Goal: Transaction & Acquisition: Purchase product/service

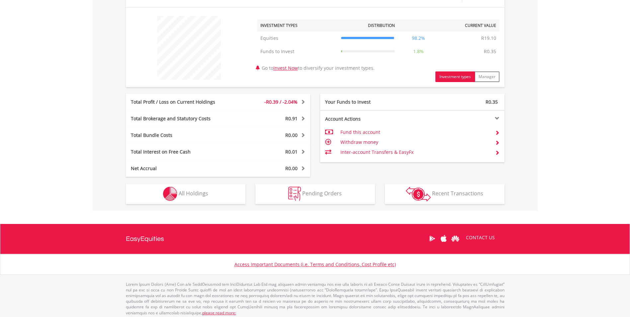
scroll to position [245, 0]
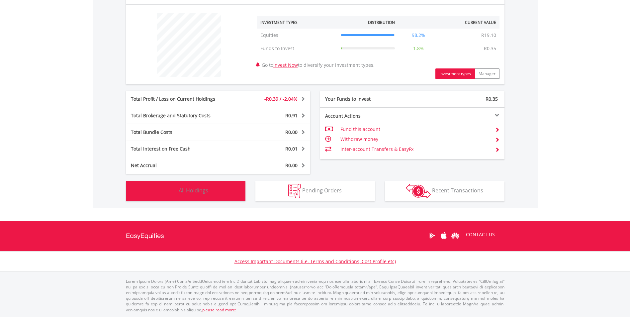
drag, startPoint x: 186, startPoint y: 197, endPoint x: 190, endPoint y: 206, distance: 9.9
click at [187, 196] on button "Holdings All Holdings" at bounding box center [186, 191] width 120 height 20
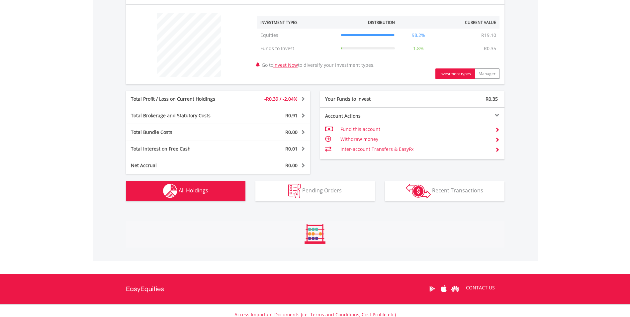
scroll to position [374, 0]
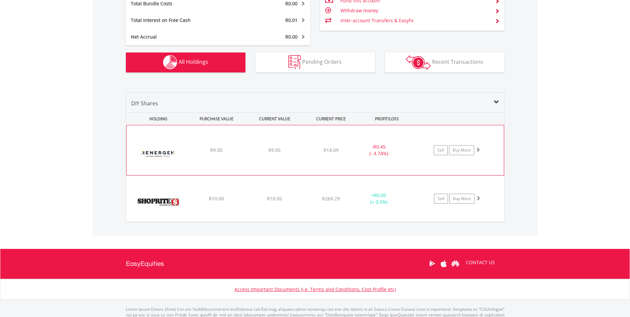
click at [261, 156] on div "﻿ Renergen Limited R9.50 R9.05 R14.09 - R0.45 (- 4.74%) Sell Buy More" at bounding box center [315, 150] width 377 height 50
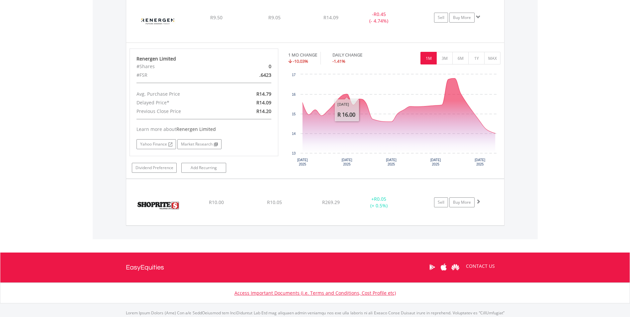
scroll to position [506, 0]
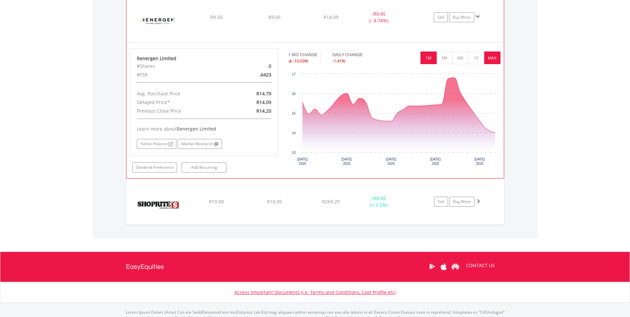
click at [485, 55] on button "MAX" at bounding box center [492, 57] width 16 height 13
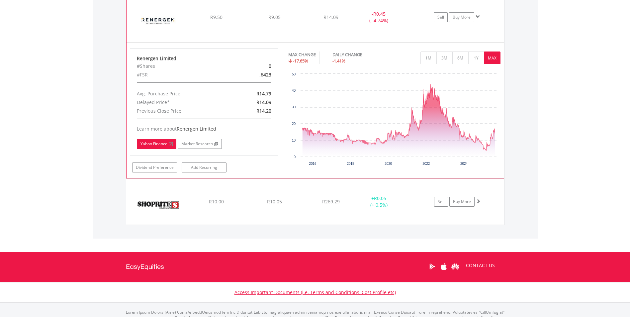
click at [164, 145] on link "Yahoo Finance" at bounding box center [157, 144] width 40 height 10
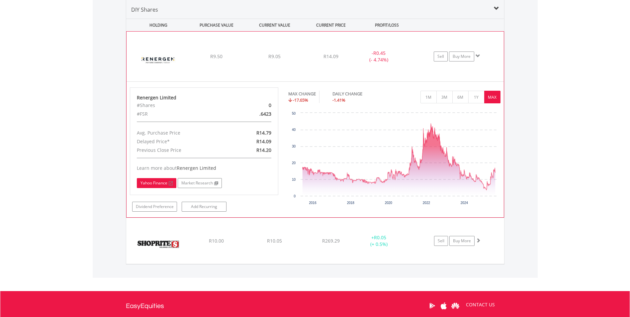
scroll to position [471, 0]
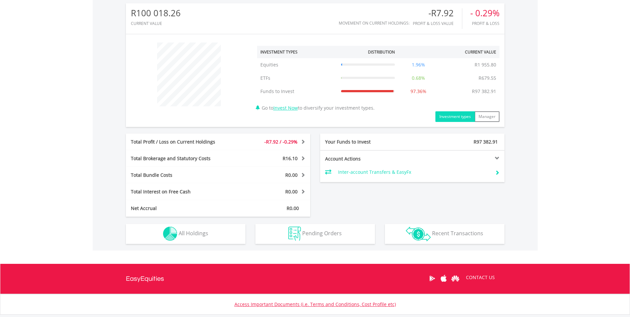
scroll to position [258, 0]
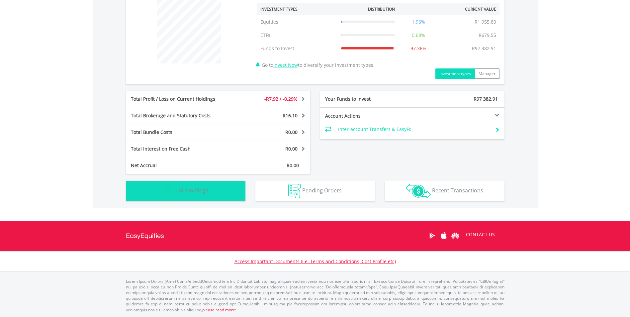
drag, startPoint x: 210, startPoint y: 194, endPoint x: 200, endPoint y: 189, distance: 11.0
click at [200, 189] on button "Holdings All Holdings" at bounding box center [186, 191] width 120 height 20
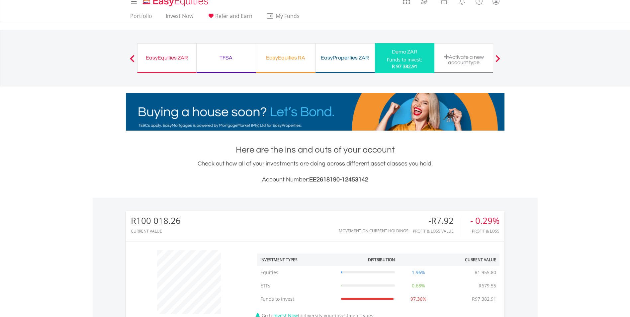
scroll to position [0, 0]
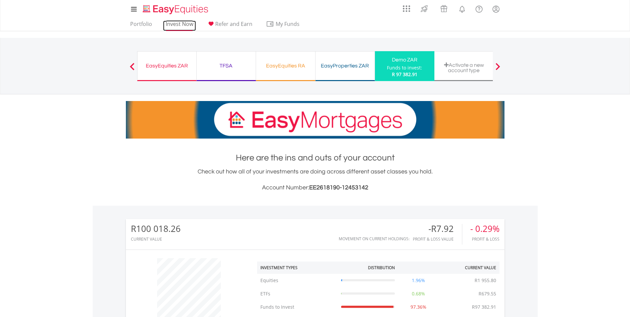
click at [175, 27] on link "Invest Now" at bounding box center [179, 26] width 33 height 10
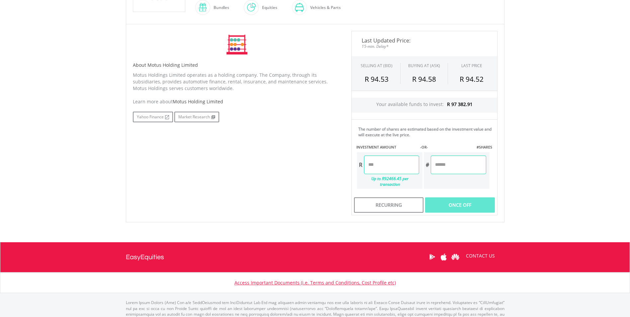
scroll to position [198, 0]
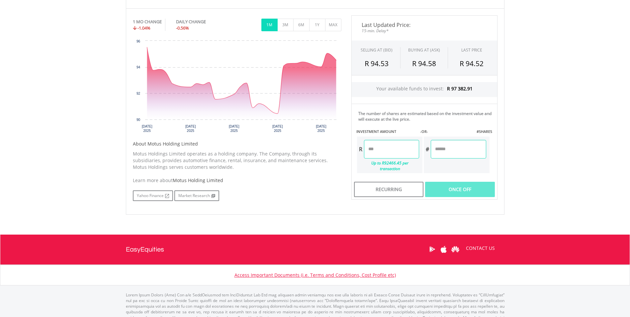
click at [384, 150] on input "number" at bounding box center [391, 149] width 55 height 19
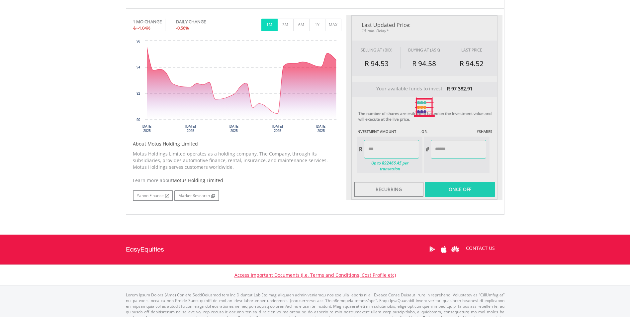
click at [443, 145] on div "Last Updated Price: 15-min. Delay* SELLING AT (BID) BUYING AT (ASK) LAST PRICE …" at bounding box center [424, 107] width 156 height 184
type input "******"
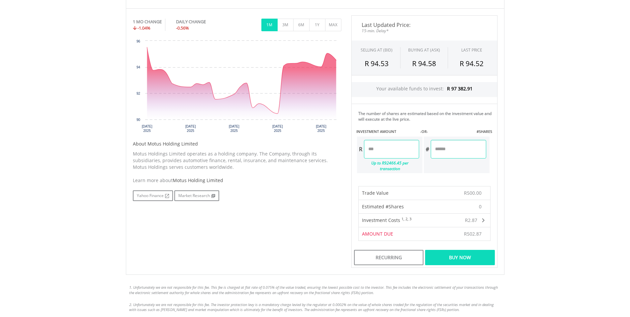
click at [465, 253] on div "Buy Now" at bounding box center [459, 257] width 69 height 15
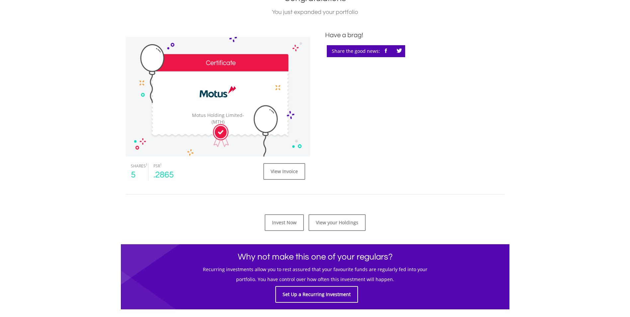
scroll to position [266, 0]
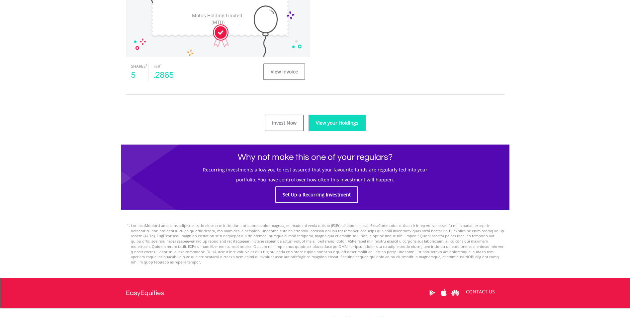
click at [359, 123] on link "View your Holdings" at bounding box center [336, 123] width 57 height 17
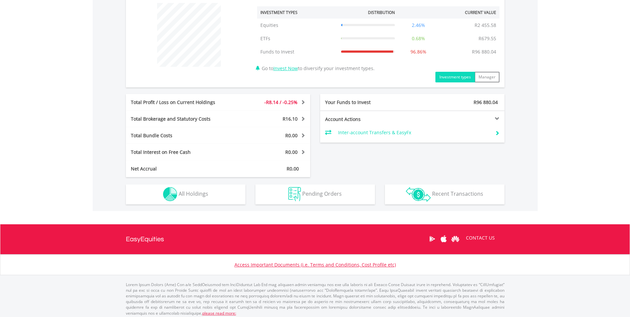
scroll to position [258, 0]
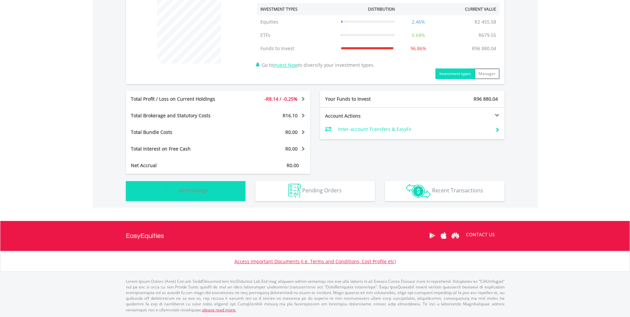
drag, startPoint x: 192, startPoint y: 193, endPoint x: 197, endPoint y: 190, distance: 5.1
click at [196, 191] on span "All Holdings" at bounding box center [194, 190] width 30 height 7
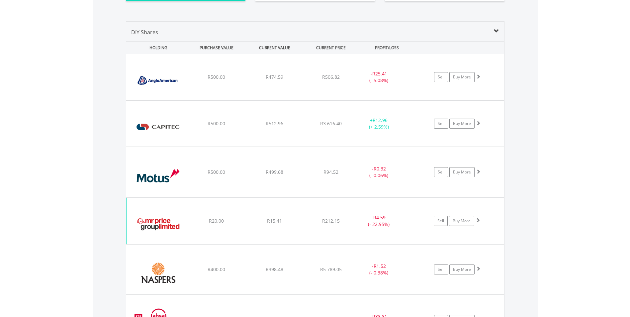
scroll to position [458, 0]
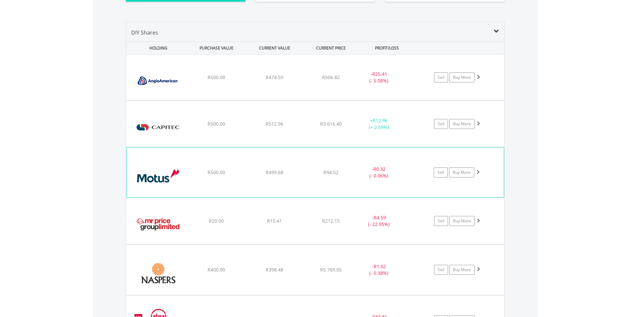
click at [310, 100] on div "﻿ Motus Holding Limited R500.00 R499.68 R94.52 - R0.32 (- 0.06%) Sell Buy More" at bounding box center [315, 77] width 378 height 46
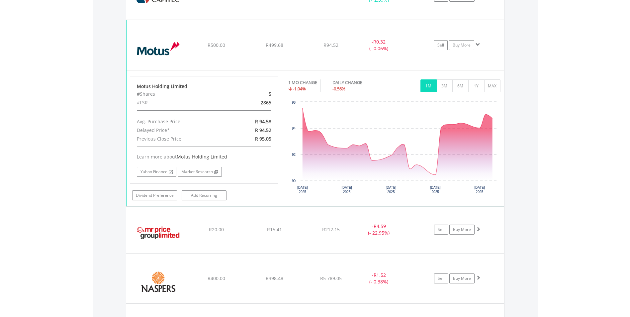
scroll to position [590, 0]
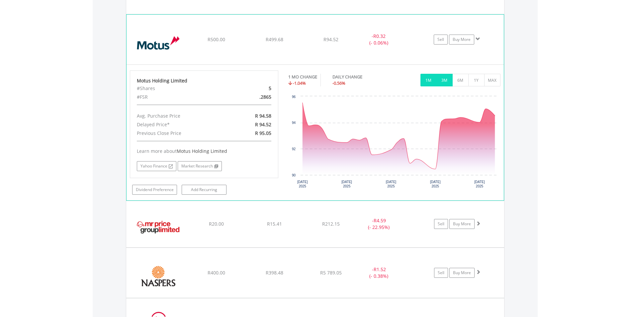
click at [450, 86] on button "3M" at bounding box center [444, 80] width 16 height 13
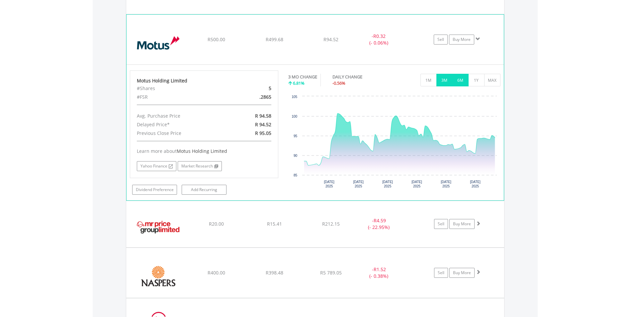
click at [460, 79] on button "6M" at bounding box center [460, 80] width 16 height 13
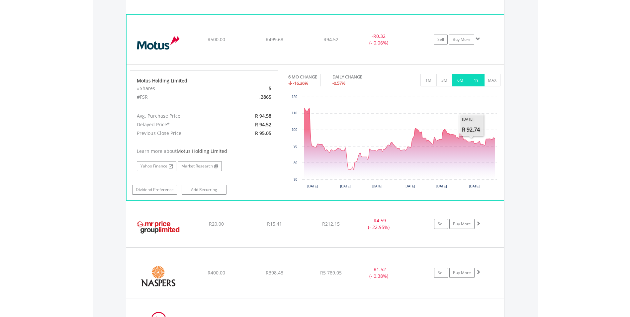
click at [475, 82] on button "1Y" at bounding box center [476, 80] width 16 height 13
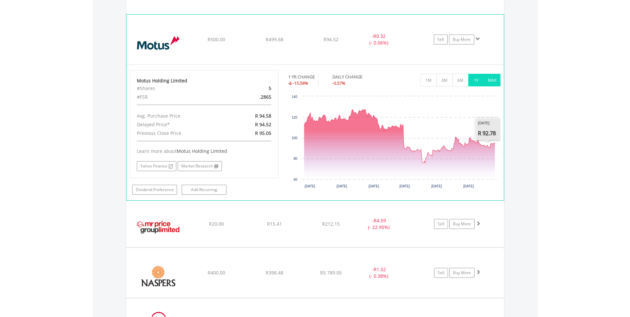
click at [492, 81] on button "MAX" at bounding box center [492, 80] width 16 height 13
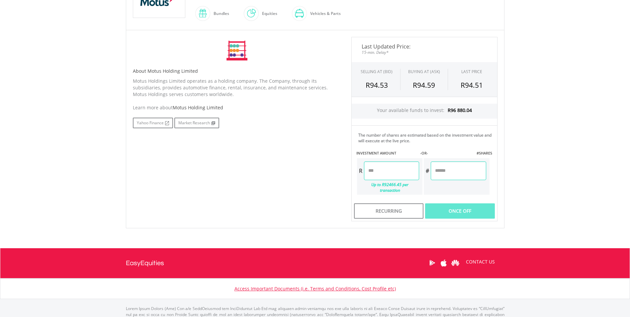
scroll to position [165, 0]
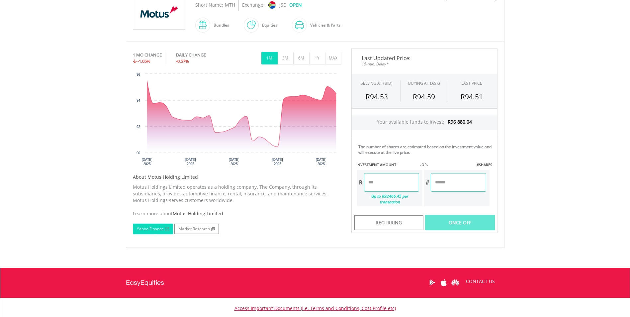
click at [151, 228] on link "Yahoo Finance" at bounding box center [153, 228] width 40 height 11
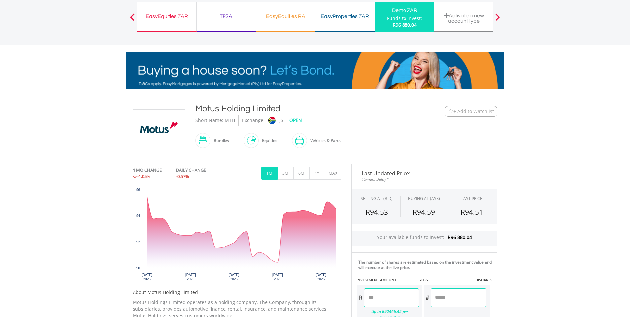
scroll to position [0, 0]
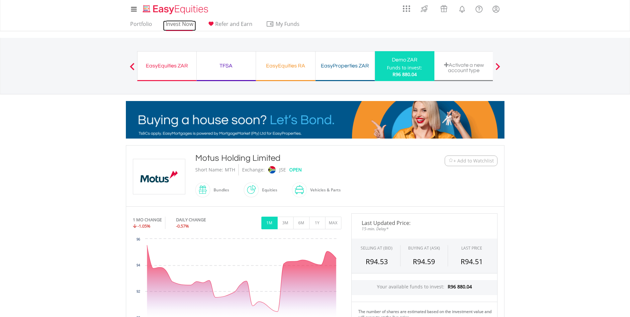
click at [186, 25] on link "Invest Now" at bounding box center [179, 26] width 33 height 10
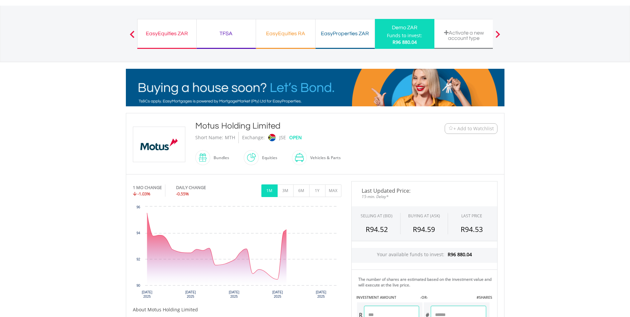
scroll to position [32, 0]
